Goal: Navigation & Orientation: Find specific page/section

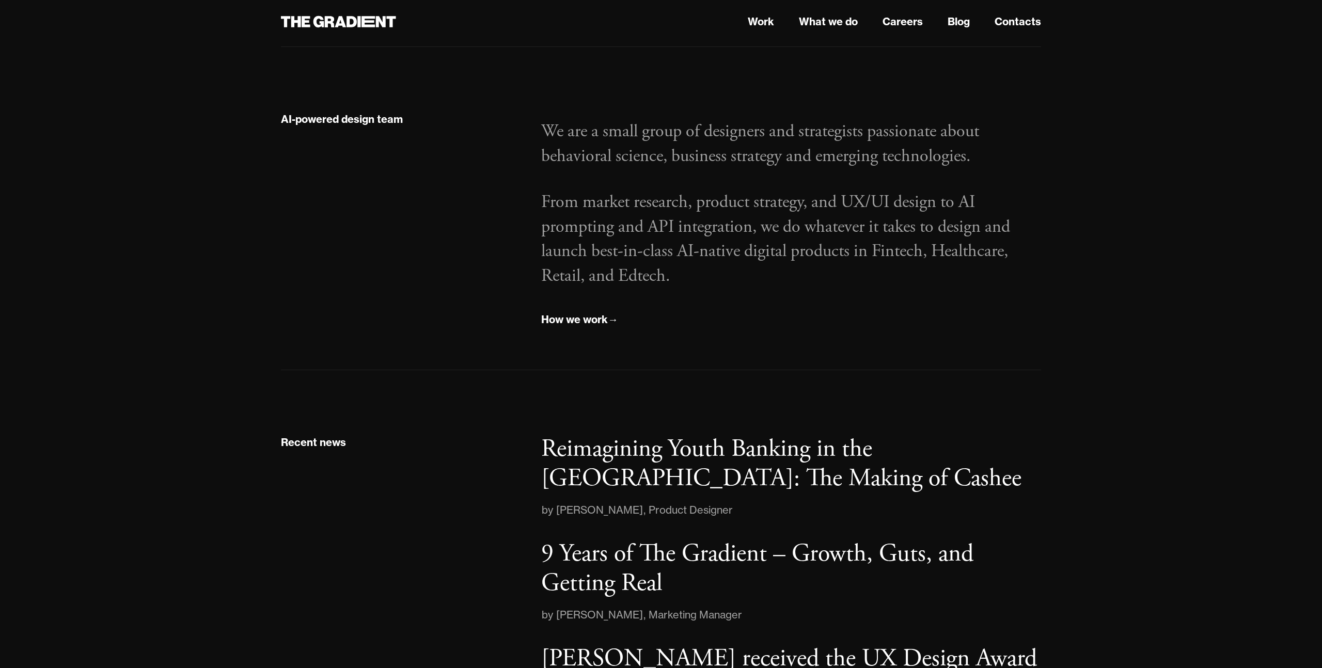
scroll to position [1334, 0]
click at [832, 26] on link "What we do" at bounding box center [828, 21] width 59 height 15
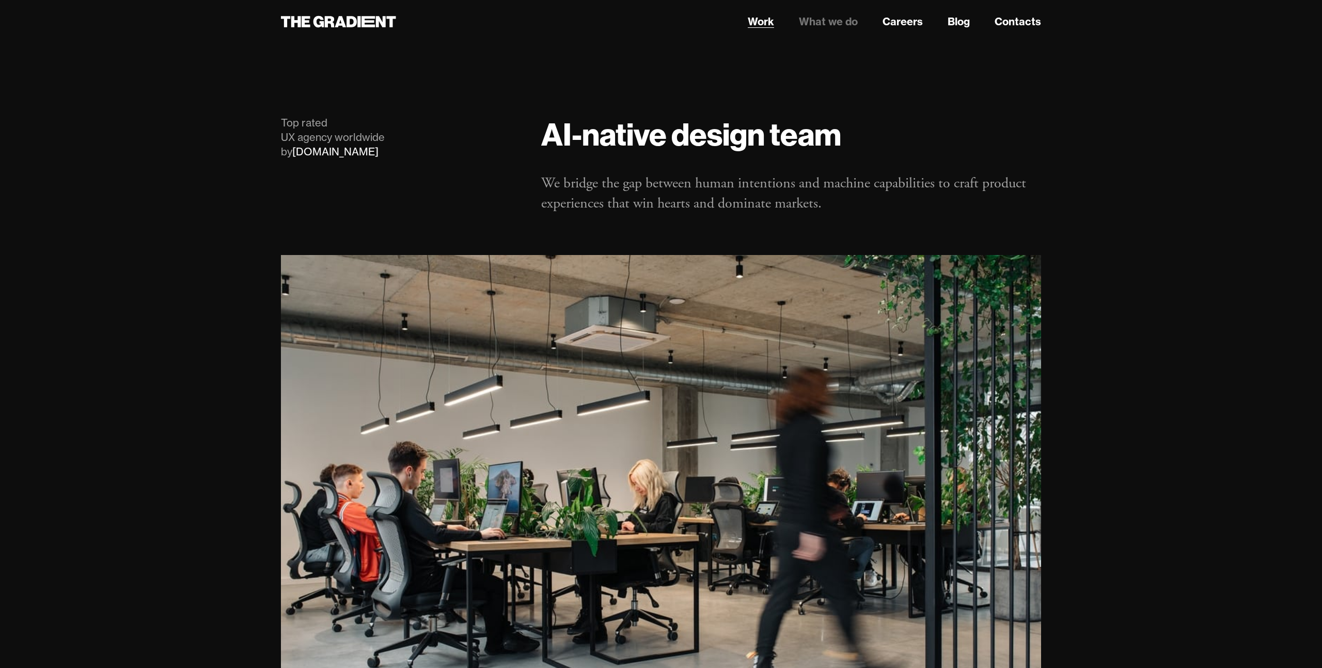
click at [764, 25] on link "Work" at bounding box center [761, 21] width 26 height 15
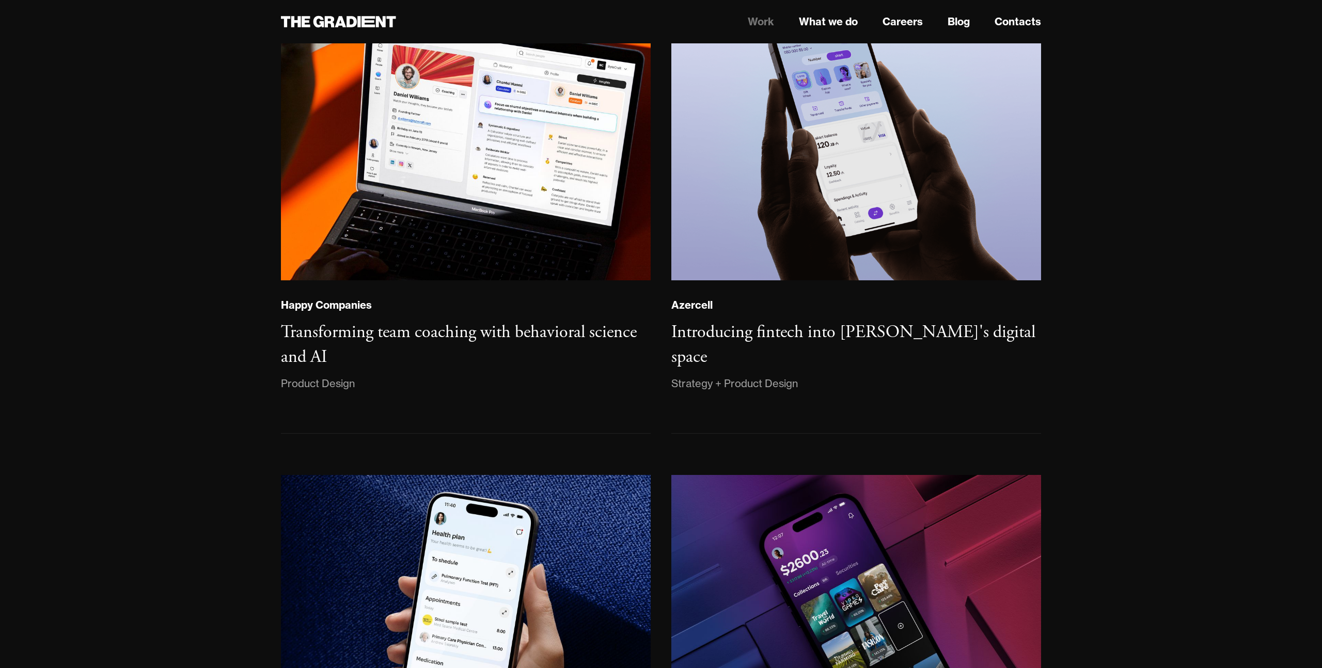
scroll to position [626, 0]
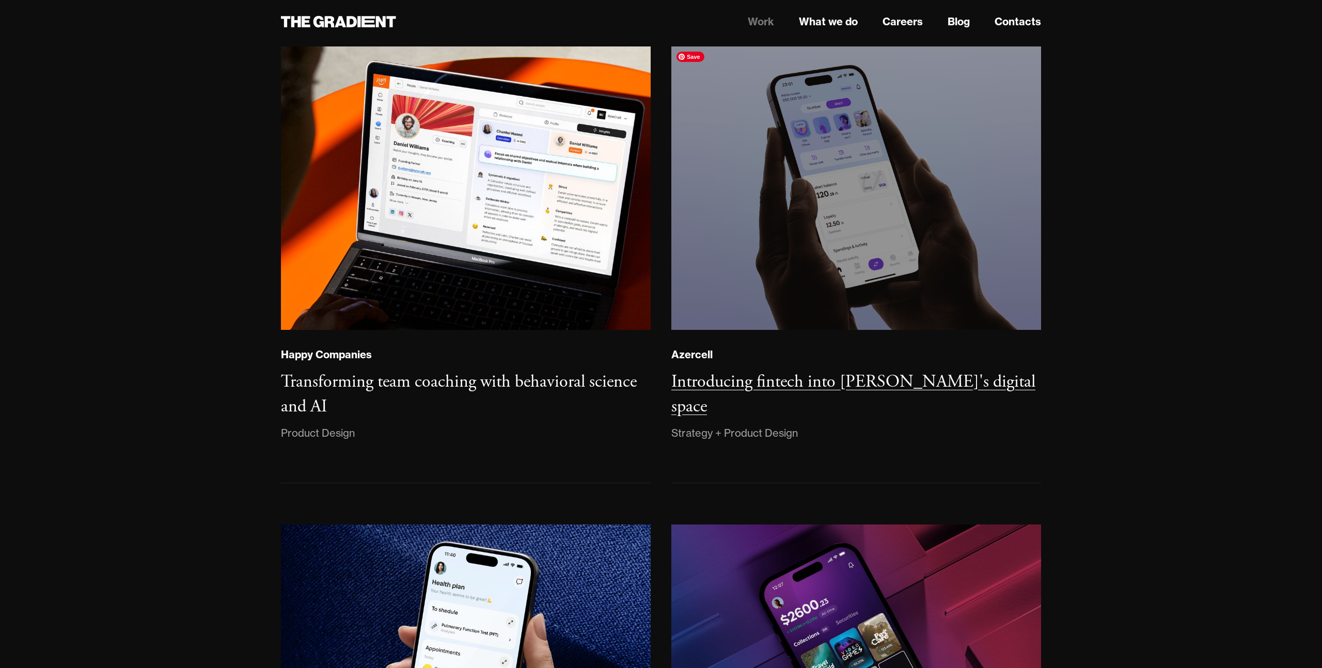
click at [848, 181] on img at bounding box center [856, 188] width 377 height 289
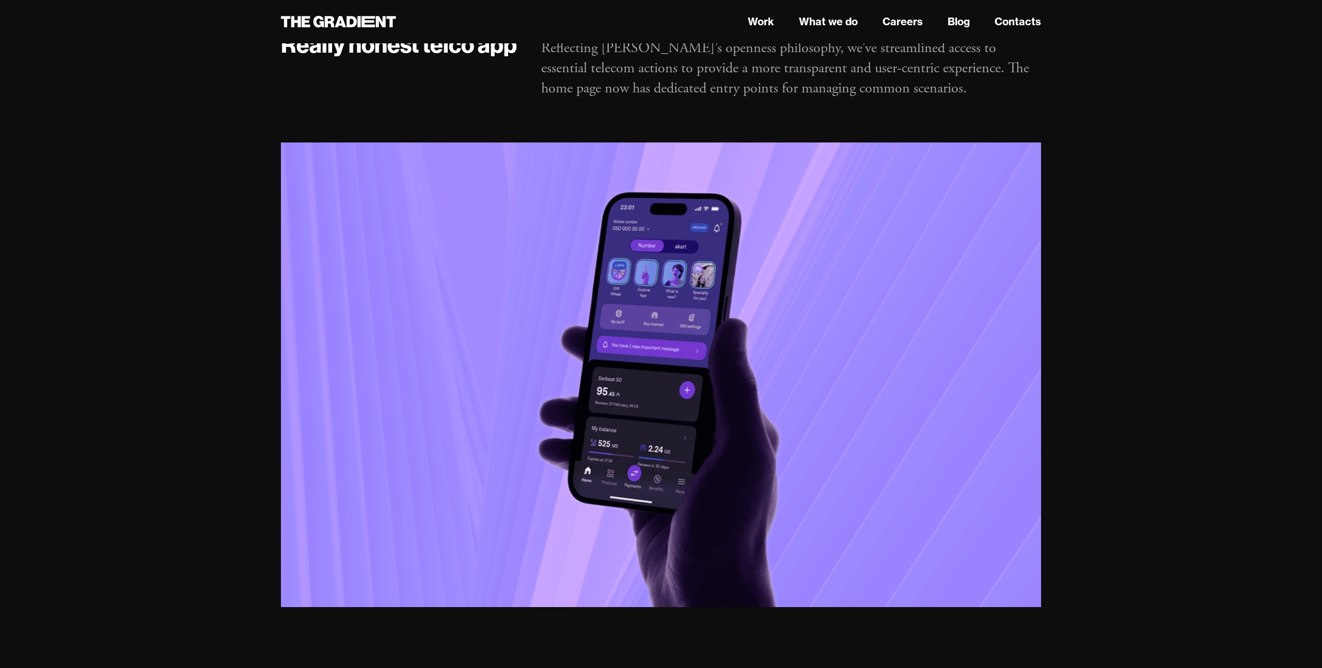
scroll to position [3347, 0]
